Goal: Transaction & Acquisition: Book appointment/travel/reservation

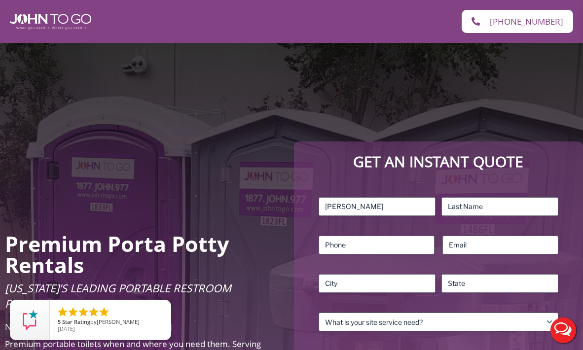
type input "[PERSON_NAME]"
click at [493, 206] on input "Last" at bounding box center [499, 206] width 117 height 19
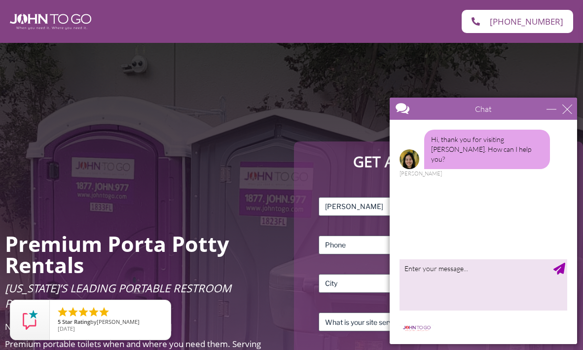
type input "[PERSON_NAME]"
click at [475, 257] on div at bounding box center [483, 232] width 187 height 224
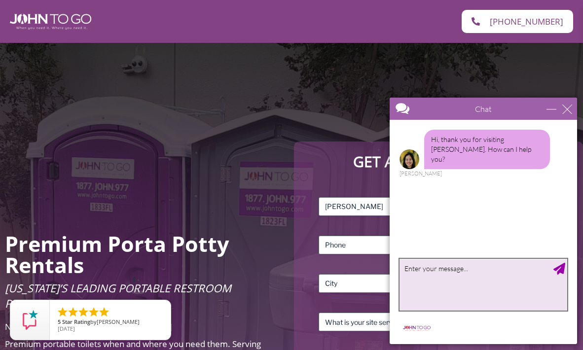
click at [472, 265] on textarea "type your message" at bounding box center [484, 285] width 168 height 52
type textarea "I need 4 portapotties"
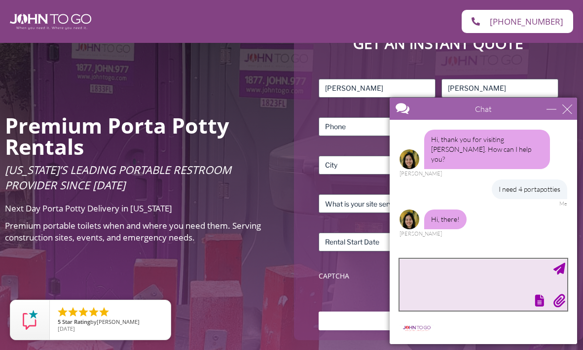
scroll to position [119, 0]
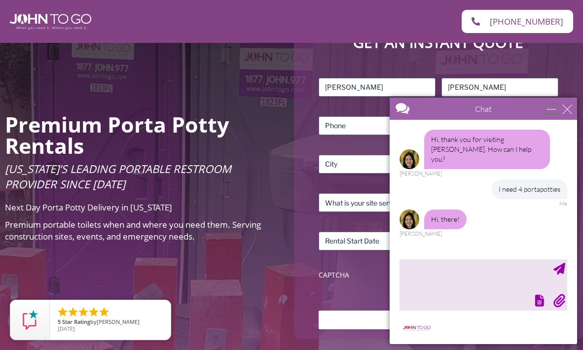
click at [553, 110] on div "minimize" at bounding box center [551, 109] width 10 height 10
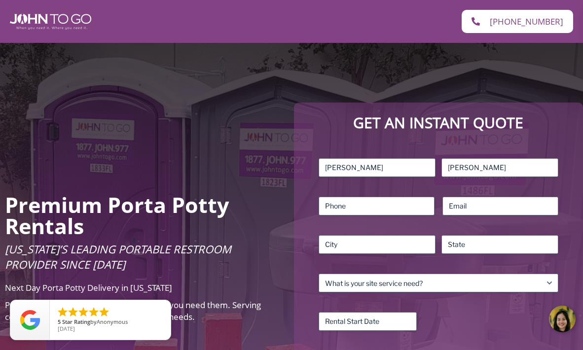
scroll to position [43, 0]
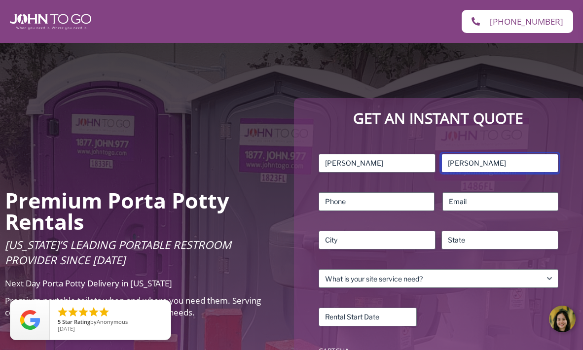
click at [482, 159] on input "[PERSON_NAME]" at bounding box center [499, 163] width 117 height 19
type input "[PERSON_NAME]"
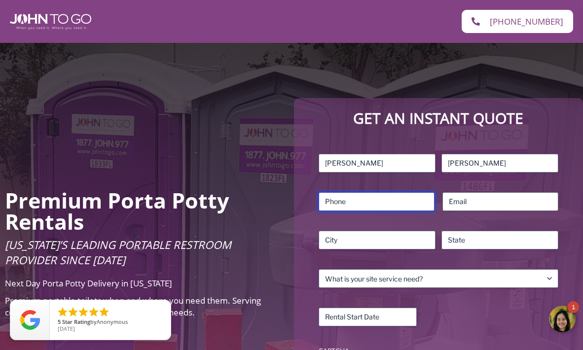
click at [374, 206] on input "Phone (Required)" at bounding box center [377, 201] width 116 height 19
type input "4345312573"
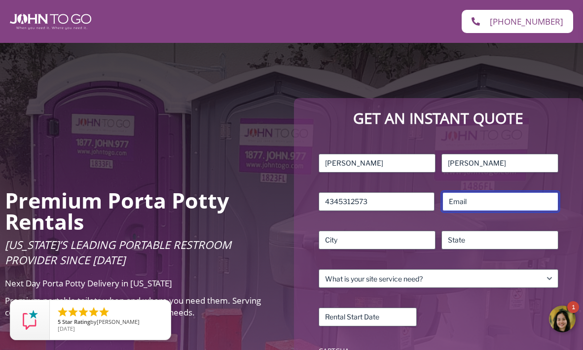
click at [472, 203] on input "Email (Required)" at bounding box center [500, 201] width 116 height 19
type input "[EMAIL_ADDRESS][DOMAIN_NAME]"
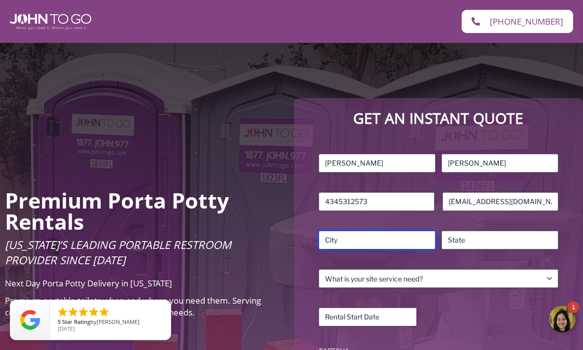
click at [371, 237] on input "City" at bounding box center [377, 240] width 117 height 19
type input "[GEOGRAPHIC_DATA]"
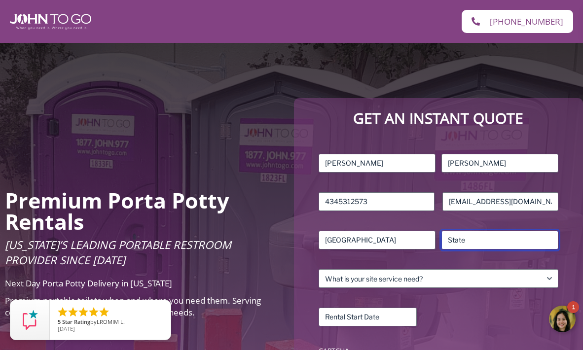
click at [484, 249] on input "State / Province / Region" at bounding box center [499, 240] width 117 height 19
type input "[US_STATE]"
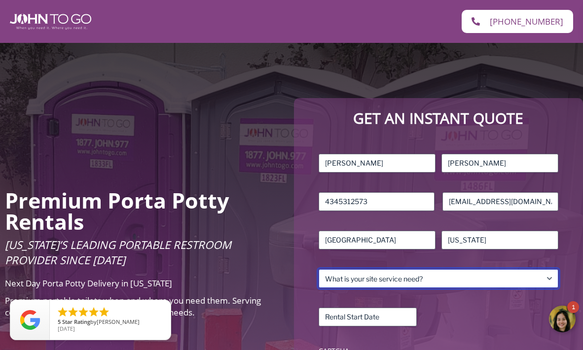
click at [453, 279] on select "What is your site service need? Consumer Construction – Commercial Construction…" at bounding box center [439, 278] width 240 height 19
select select "Consumer"
click at [319, 269] on select "What is your site service need? Consumer Construction – Commercial Construction…" at bounding box center [439, 278] width 240 height 19
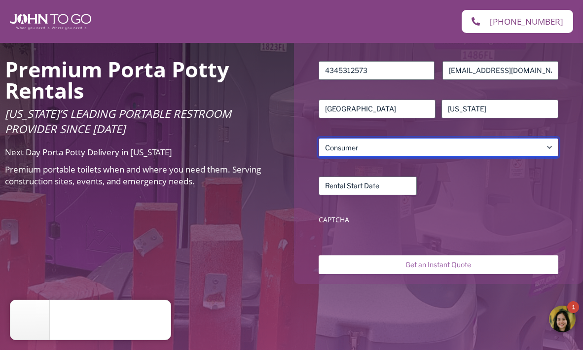
scroll to position [174, 0]
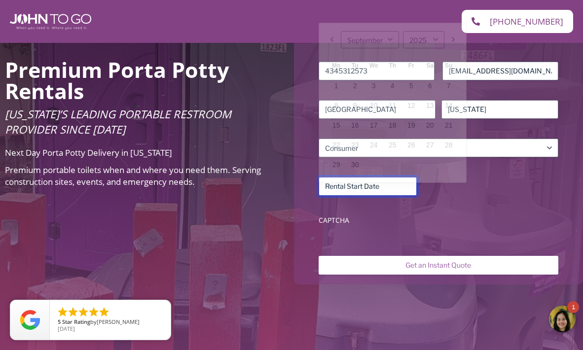
click at [363, 184] on input "Rental Start Date (Required)" at bounding box center [368, 186] width 98 height 19
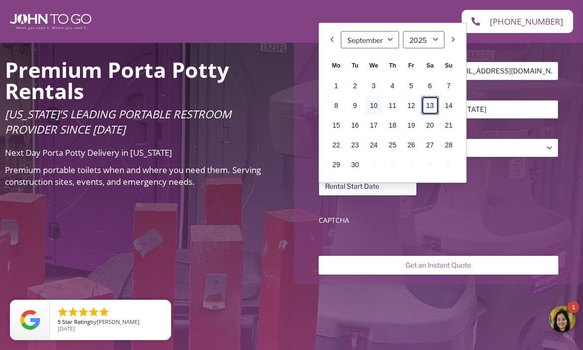
click at [432, 100] on link "13" at bounding box center [430, 105] width 18 height 19
type input "[DATE]"
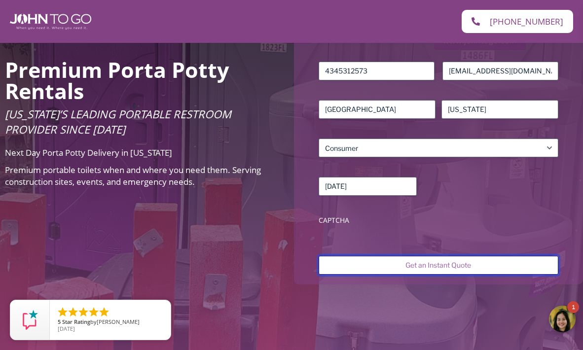
click at [409, 265] on input "Get an Instant Quote" at bounding box center [439, 265] width 240 height 19
